Goal: Information Seeking & Learning: Check status

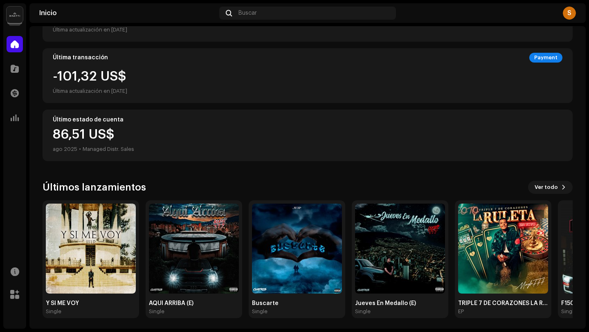
scroll to position [133, 0]
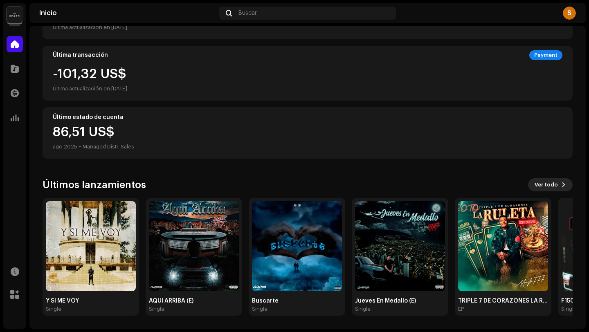
click at [553, 189] on button "Ver todo" at bounding box center [550, 184] width 45 height 13
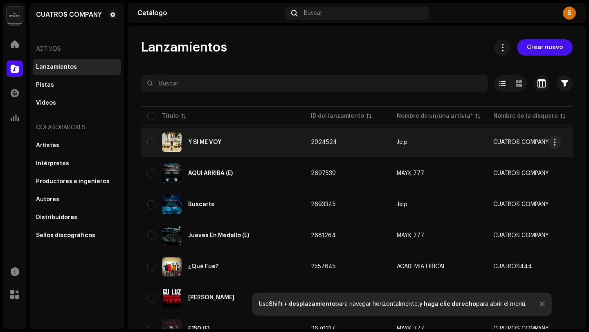
click at [278, 142] on div "Y SI ME VOY" at bounding box center [222, 142] width 150 height 20
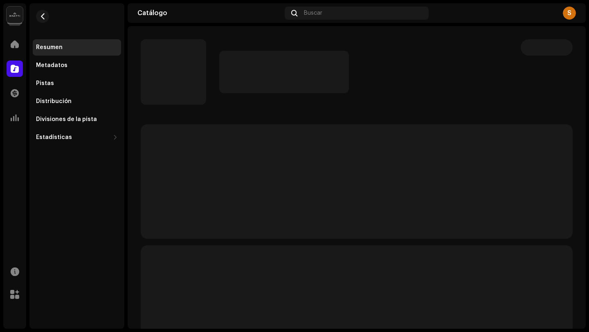
click at [278, 142] on p-skeleton at bounding box center [357, 181] width 432 height 114
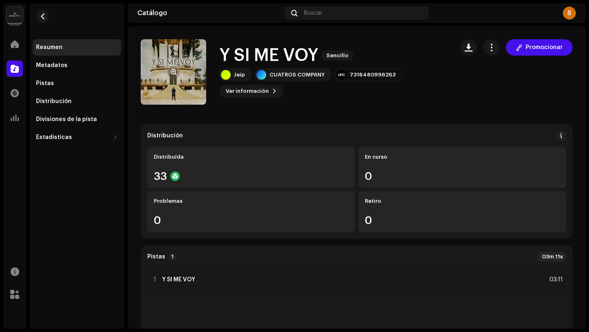
click at [184, 75] on re-a-cover at bounding box center [173, 71] width 65 height 65
click at [174, 71] on span "button" at bounding box center [173, 72] width 6 height 7
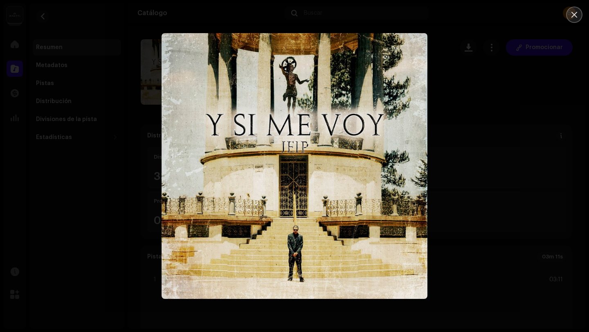
click at [573, 14] on icon "Close" at bounding box center [574, 15] width 6 height 6
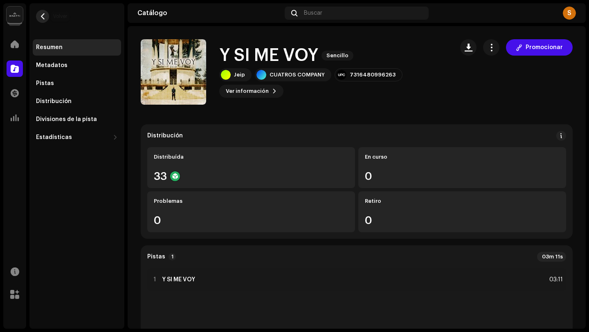
click at [42, 19] on span "button" at bounding box center [43, 16] width 6 height 7
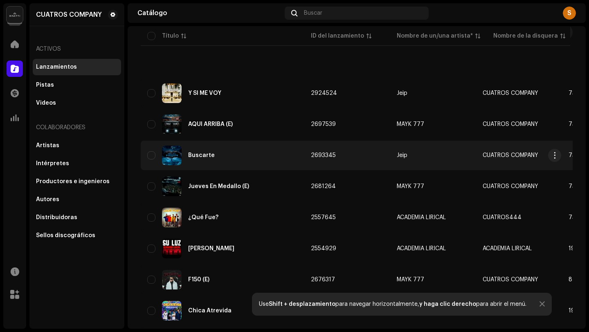
scroll to position [135, 0]
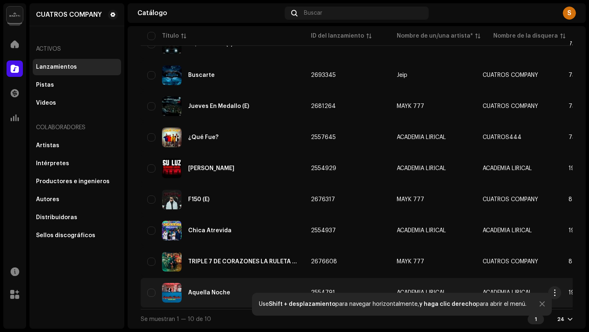
click at [186, 283] on div "Aquella Noche" at bounding box center [222, 293] width 150 height 20
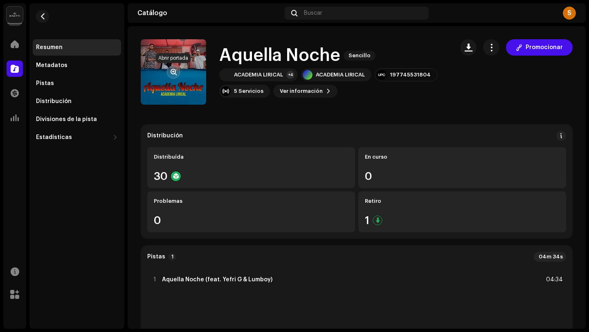
click at [176, 70] on span "button" at bounding box center [173, 72] width 6 height 7
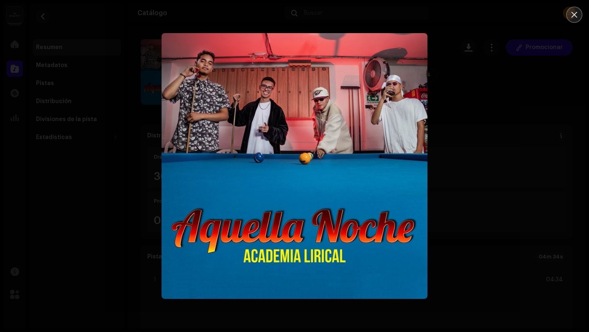
click at [572, 16] on icon "Close" at bounding box center [574, 15] width 6 height 6
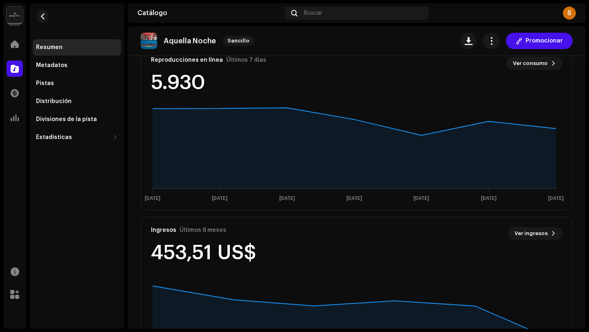
scroll to position [518, 0]
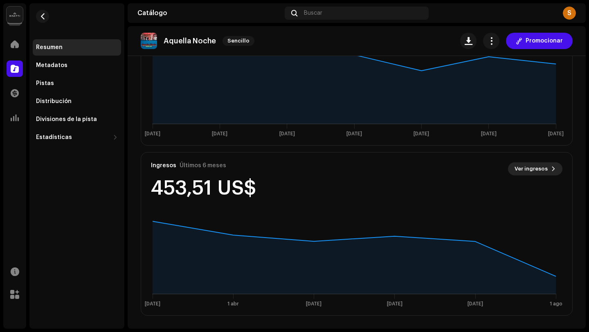
click at [528, 171] on span "Ver ingresos" at bounding box center [530, 169] width 33 height 16
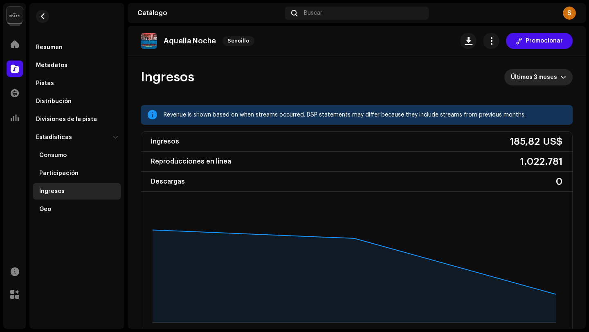
click at [533, 79] on span "Últimos 3 meses" at bounding box center [535, 77] width 49 height 16
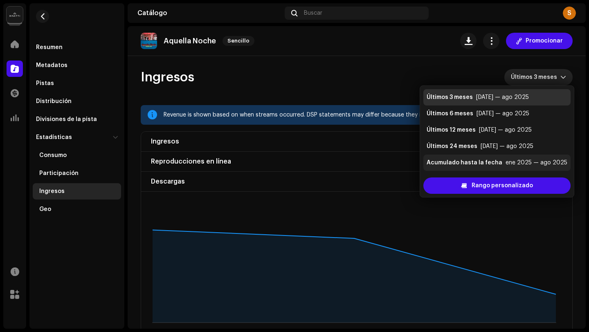
click at [489, 162] on div "Acumulado hasta la fecha" at bounding box center [464, 163] width 76 height 8
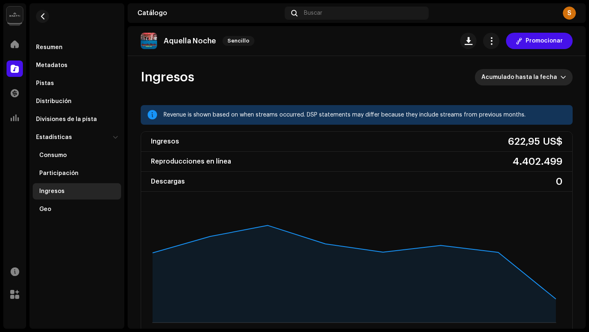
click at [516, 75] on span "Acumulado hasta la fecha" at bounding box center [520, 77] width 79 height 16
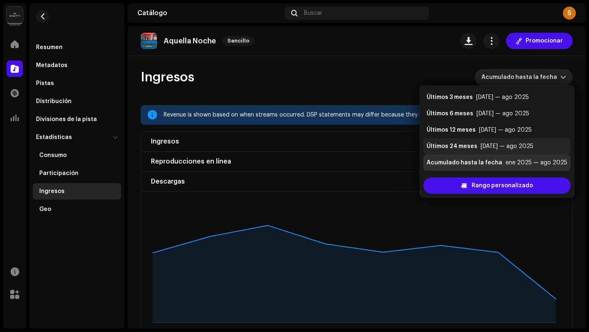
scroll to position [16, 0]
click at [501, 155] on li "Año calendario anterior ene 2024 — dic 2024" at bounding box center [496, 163] width 147 height 16
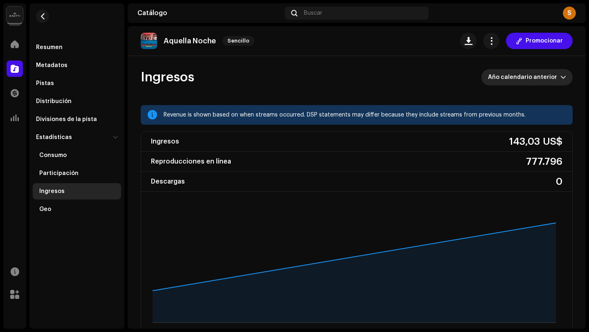
click at [543, 76] on span "Año calendario anterior" at bounding box center [524, 77] width 72 height 16
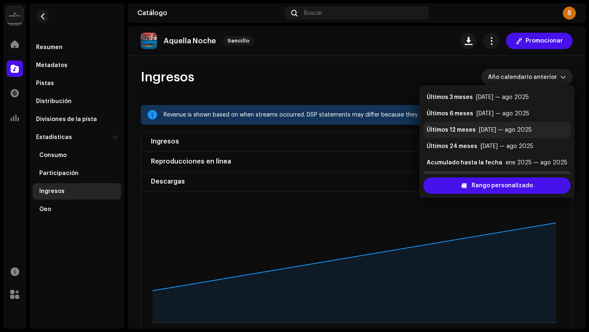
scroll to position [16, 0]
click at [496, 130] on div "[DATE] — ago 2025" at bounding box center [506, 130] width 53 height 8
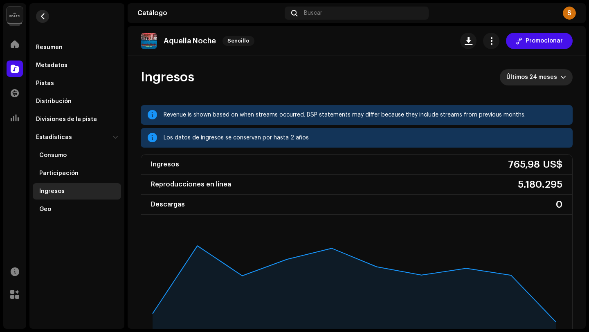
click at [47, 13] on button "button" at bounding box center [42, 16] width 13 height 13
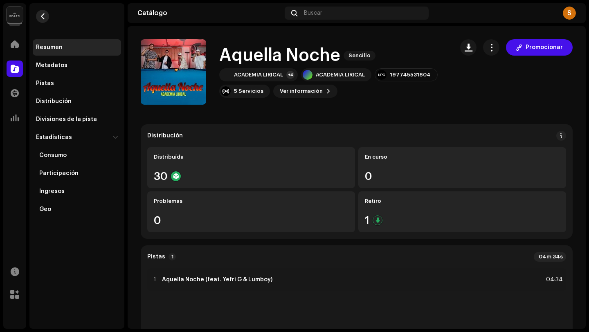
click at [41, 18] on span "button" at bounding box center [43, 16] width 6 height 7
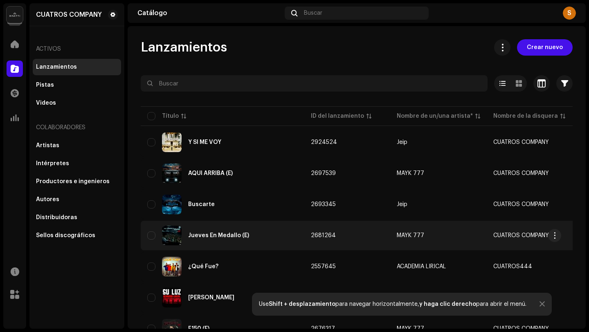
scroll to position [135, 0]
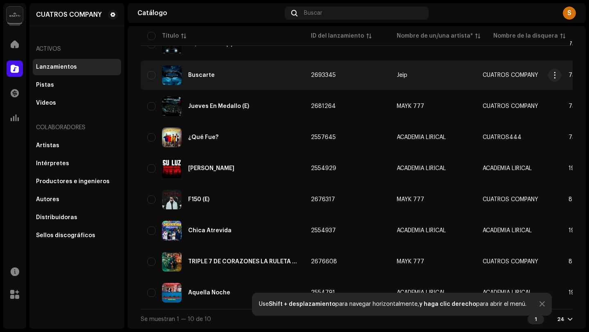
click at [230, 76] on div "Buscarte" at bounding box center [222, 75] width 150 height 20
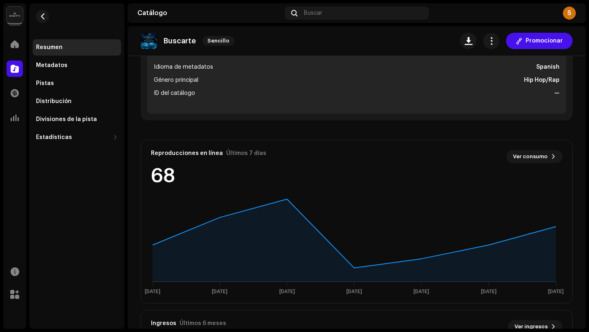
scroll to position [518, 0]
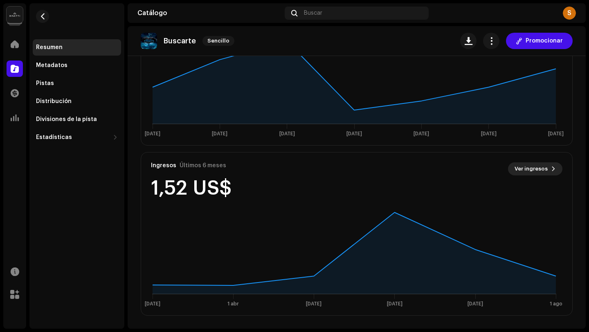
click at [514, 167] on span "Ver ingresos" at bounding box center [530, 169] width 33 height 16
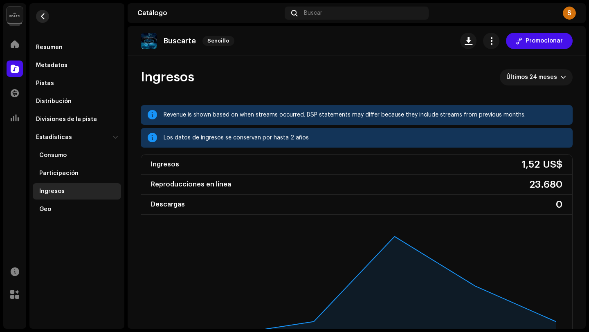
click at [43, 16] on span "button" at bounding box center [43, 16] width 6 height 7
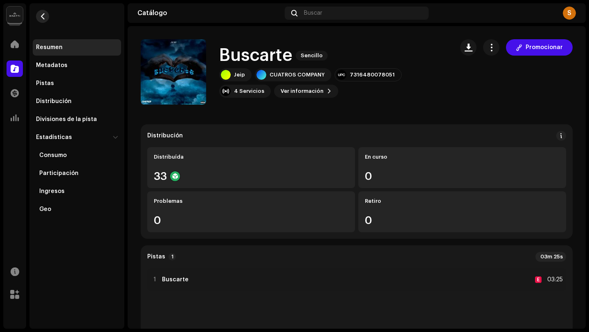
click at [43, 16] on span "button" at bounding box center [43, 16] width 6 height 7
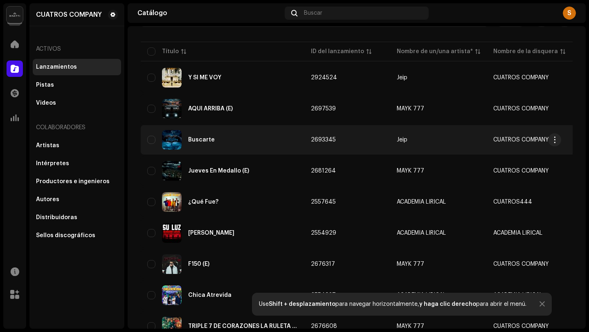
scroll to position [135, 0]
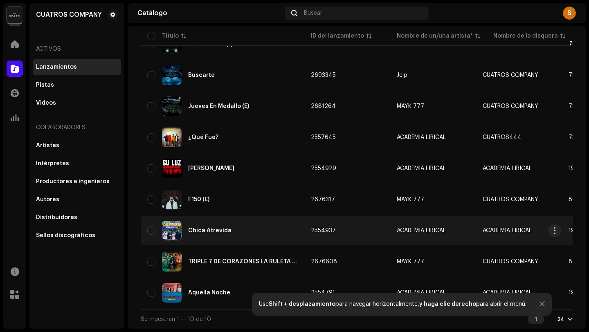
click at [222, 229] on div "Chica Atrevida" at bounding box center [209, 231] width 43 height 6
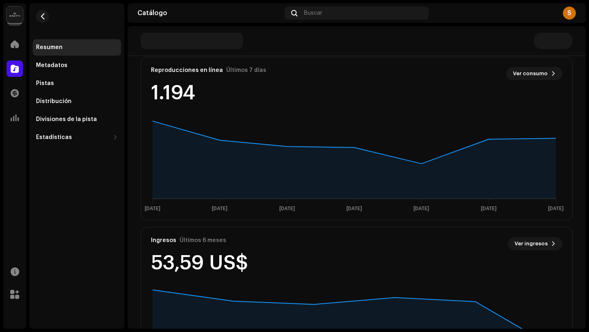
scroll to position [518, 0]
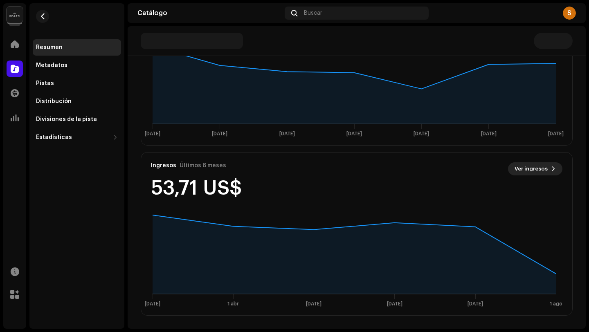
click at [540, 168] on span "Ver ingresos" at bounding box center [530, 169] width 33 height 16
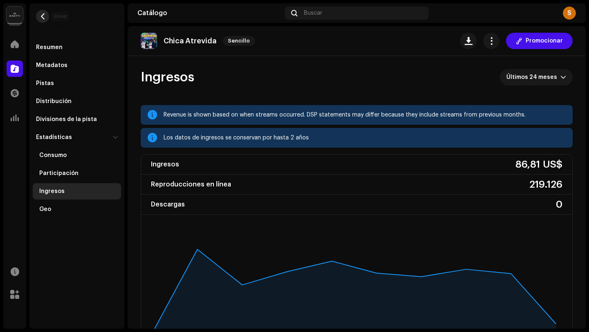
click at [43, 21] on button "button" at bounding box center [42, 16] width 13 height 13
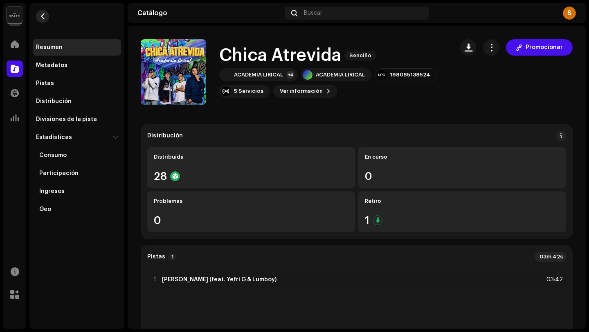
click at [43, 21] on button "button" at bounding box center [42, 16] width 13 height 13
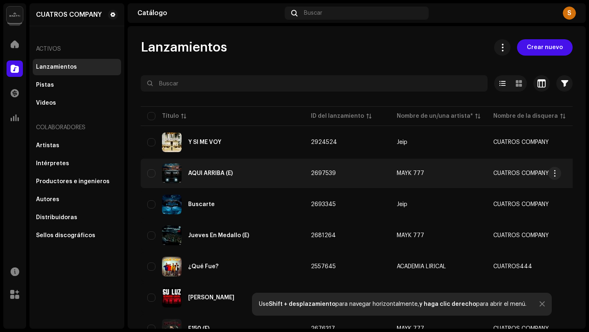
scroll to position [135, 0]
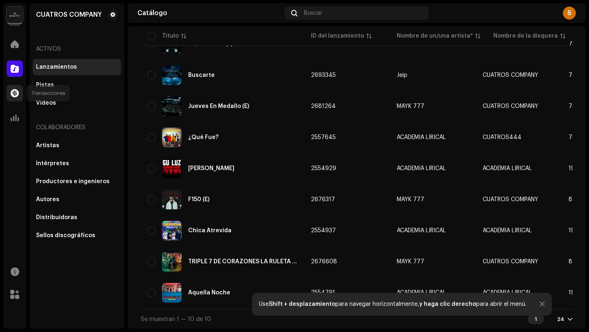
click at [9, 91] on div at bounding box center [15, 93] width 16 height 16
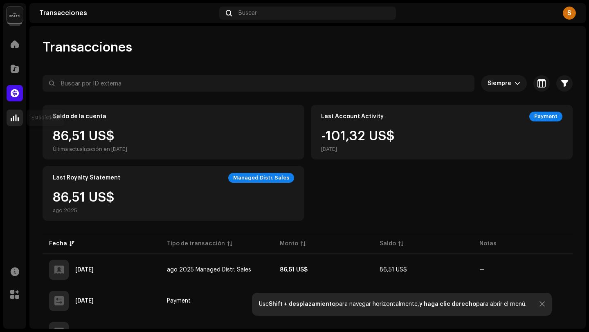
click at [20, 118] on div at bounding box center [15, 118] width 16 height 16
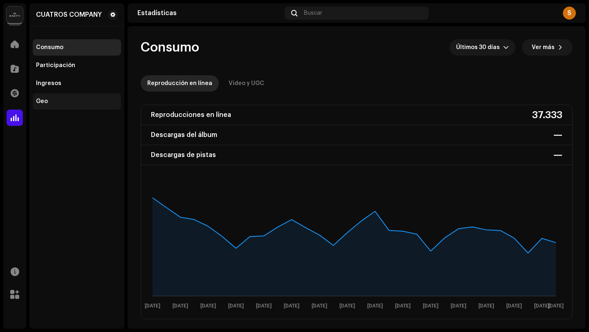
click at [47, 101] on div "Geo" at bounding box center [42, 101] width 12 height 7
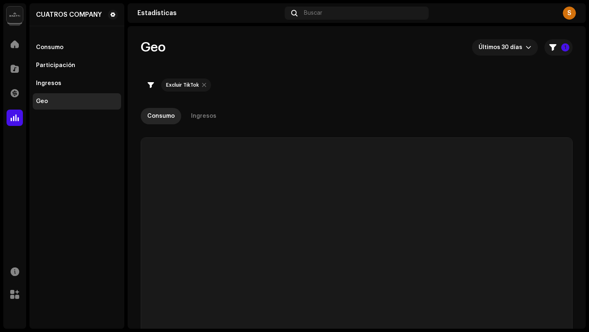
checkbox input "true"
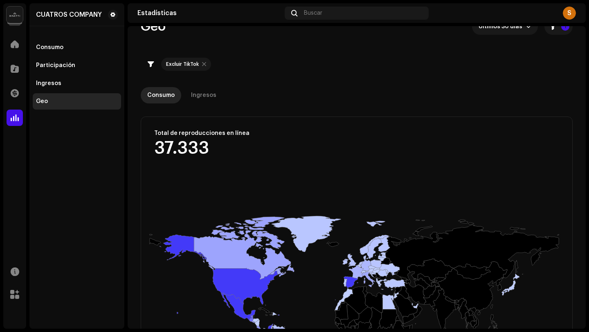
scroll to position [15, 0]
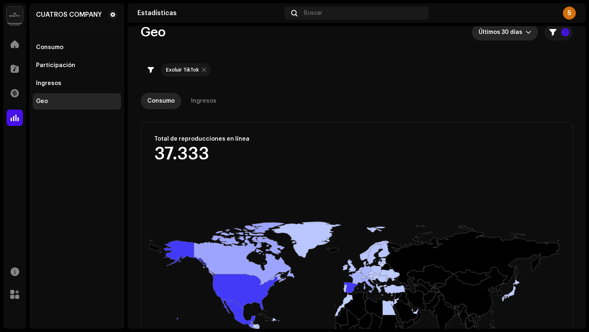
click at [502, 37] on span "Últimos 30 días" at bounding box center [501, 32] width 47 height 16
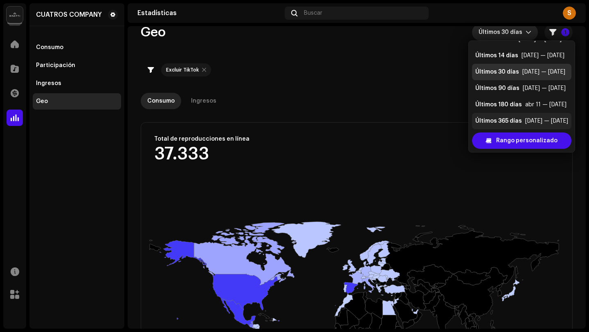
scroll to position [16, 0]
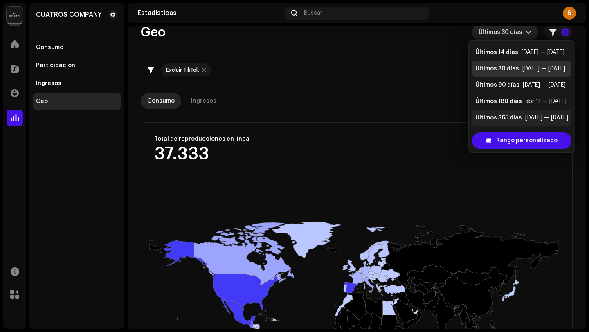
click at [497, 119] on div "Últimos 365 días" at bounding box center [498, 118] width 47 height 8
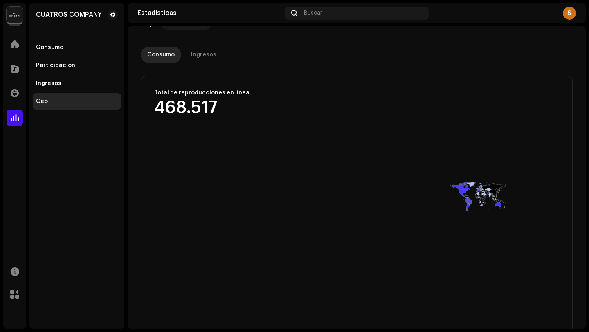
click at [513, 22] on div "Estadísticas Buscar S" at bounding box center [357, 13] width 458 height 20
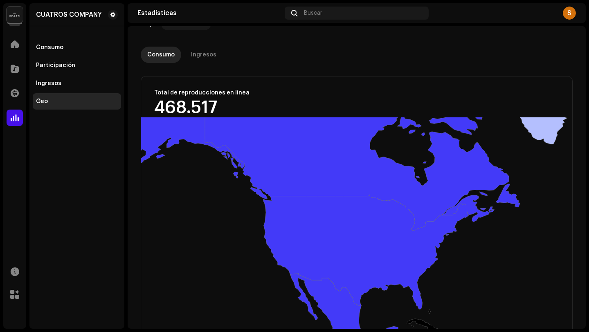
drag, startPoint x: 450, startPoint y: 208, endPoint x: 190, endPoint y: 168, distance: 263.5
click at [190, 168] on rect at bounding box center [354, 280] width 426 height 327
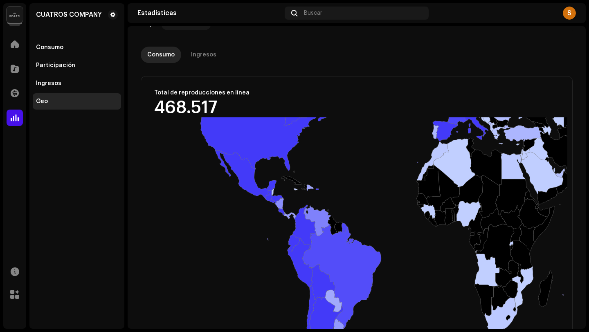
drag, startPoint x: 464, startPoint y: 215, endPoint x: 391, endPoint y: 134, distance: 109.7
click at [400, 122] on rect at bounding box center [354, 280] width 426 height 327
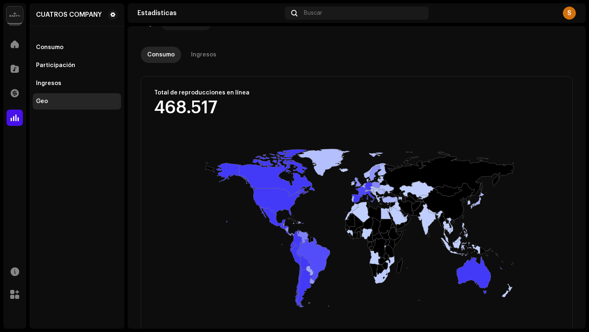
drag, startPoint x: 408, startPoint y: 205, endPoint x: 329, endPoint y: 208, distance: 79.4
click at [329, 208] on rect at bounding box center [354, 280] width 426 height 327
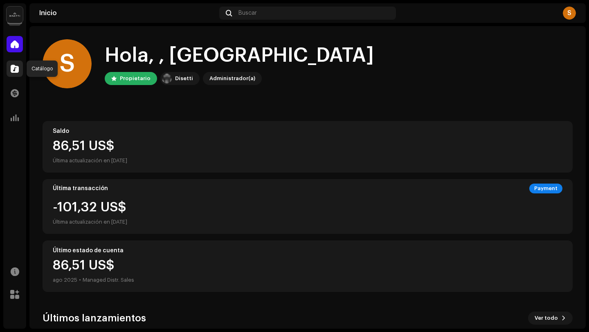
click at [20, 66] on div at bounding box center [15, 69] width 16 height 16
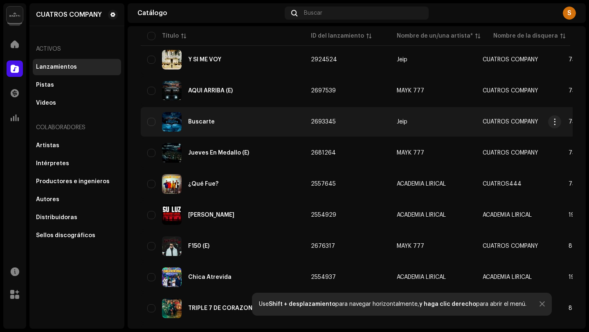
scroll to position [135, 0]
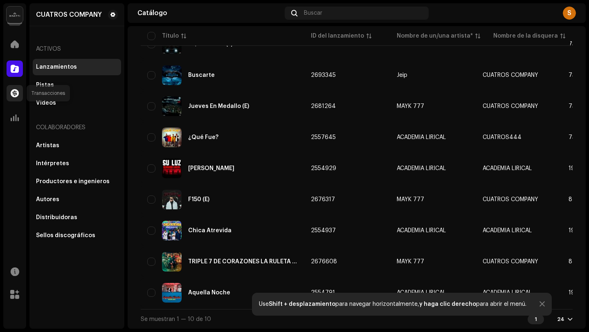
click at [16, 90] on span at bounding box center [15, 93] width 8 height 7
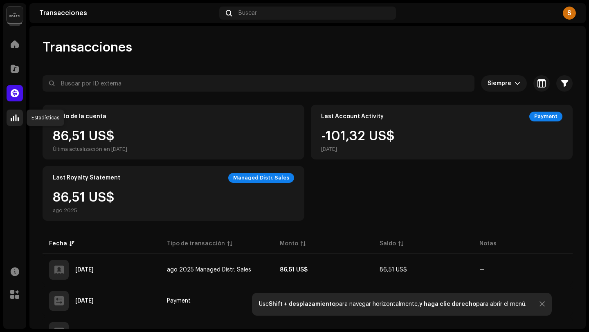
click at [18, 114] on span at bounding box center [15, 117] width 8 height 7
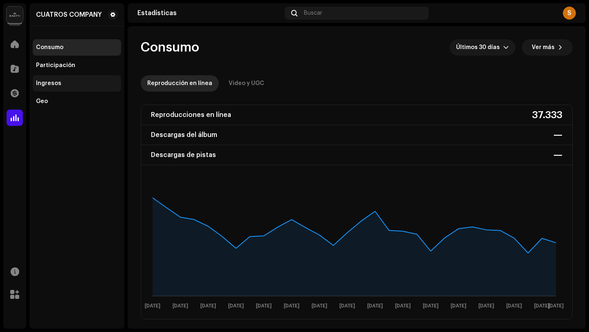
click at [68, 81] on div "Ingresos" at bounding box center [77, 83] width 82 height 7
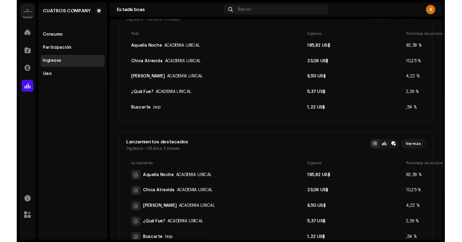
scroll to position [316, 0]
